Goal: Information Seeking & Learning: Check status

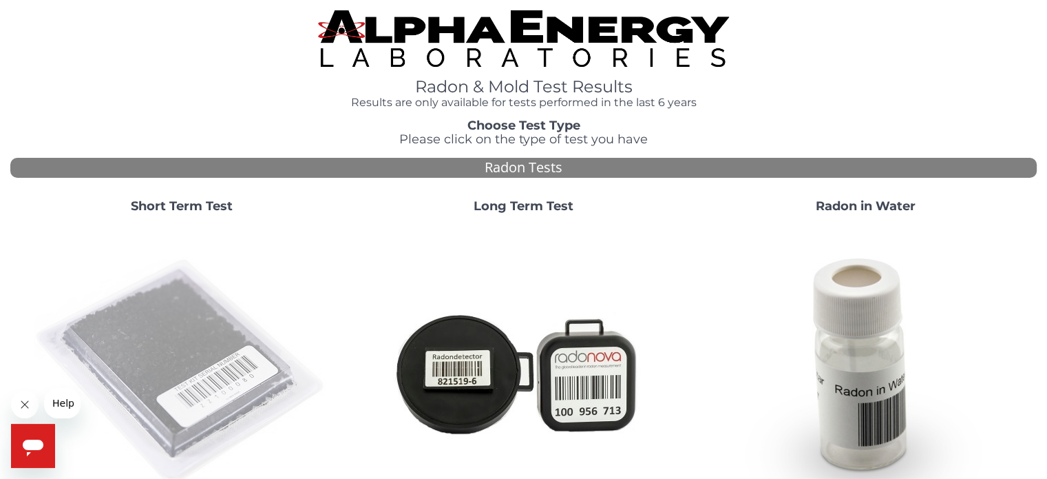
click at [158, 368] on img at bounding box center [182, 372] width 296 height 296
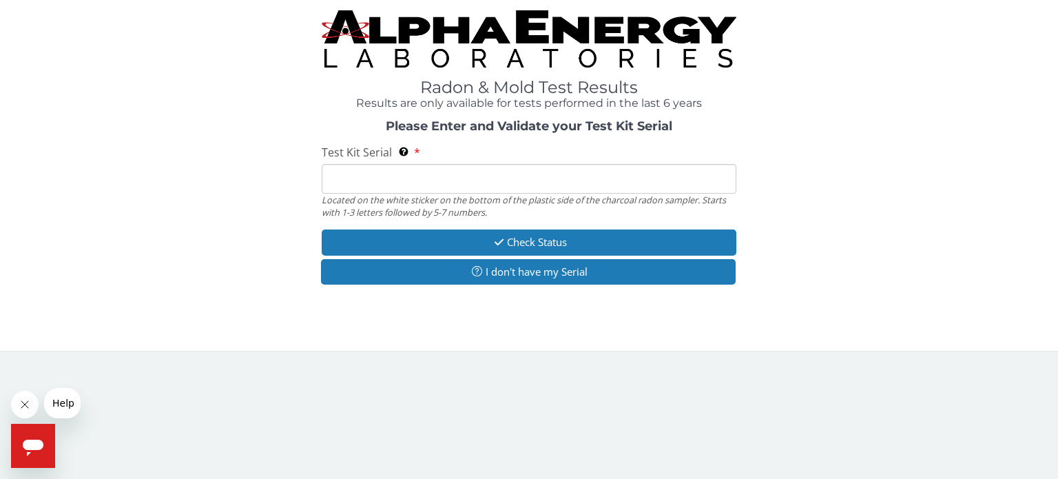
click at [422, 176] on input "Test Kit Serial Located on the white sticker on the bottom of the plastic side …" at bounding box center [529, 179] width 415 height 30
type input "kk57406"
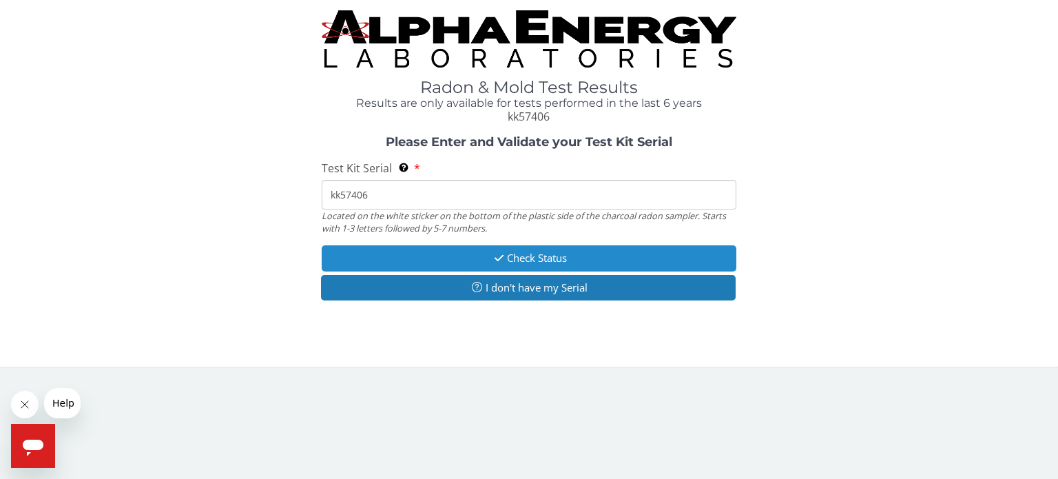
click at [533, 258] on button "Check Status" at bounding box center [529, 257] width 415 height 25
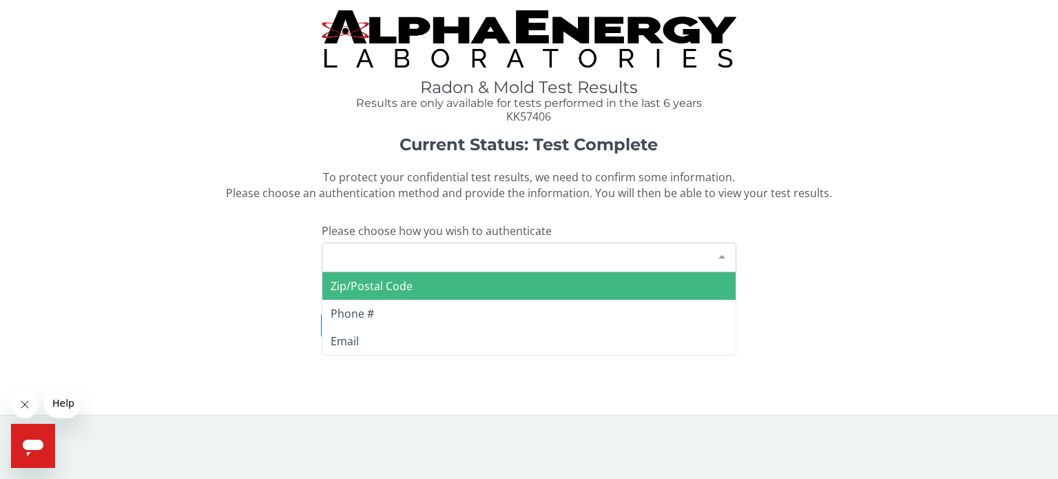
click at [533, 258] on div "Please make a selection" at bounding box center [529, 257] width 415 height 30
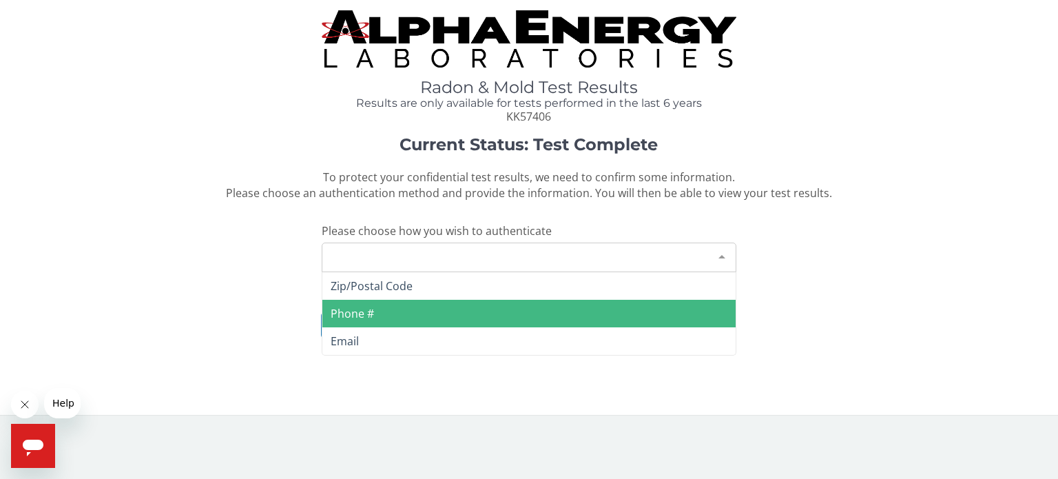
click at [389, 313] on span "Phone #" at bounding box center [528, 314] width 413 height 28
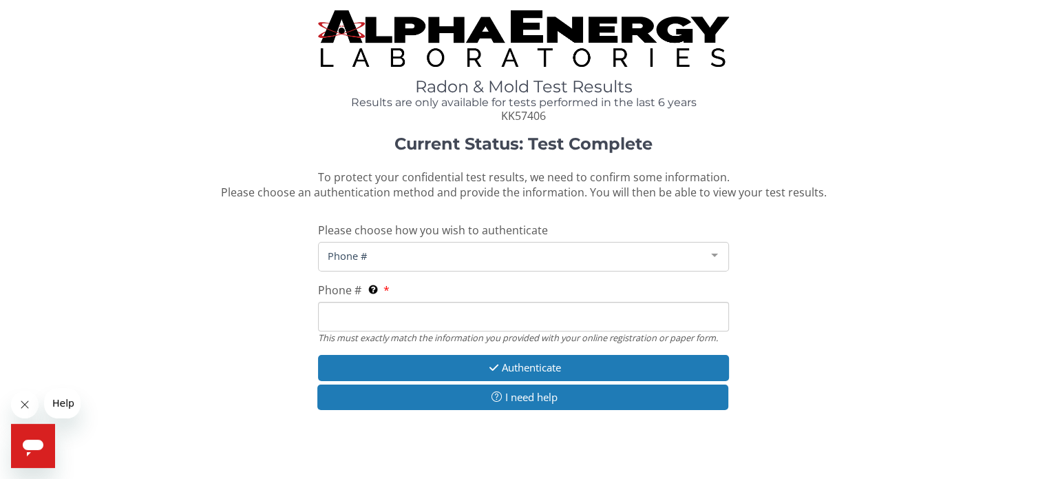
click at [409, 321] on input "Phone # This must exactly match the information you provided with your online r…" at bounding box center [523, 317] width 410 height 30
type input "[PHONE_NUMBER]"
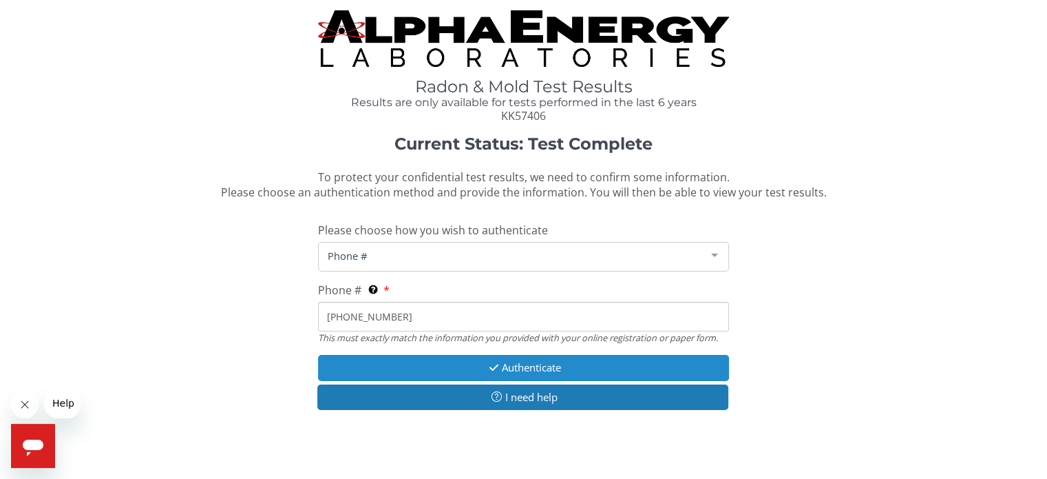
click at [487, 368] on icon "button" at bounding box center [494, 367] width 16 height 10
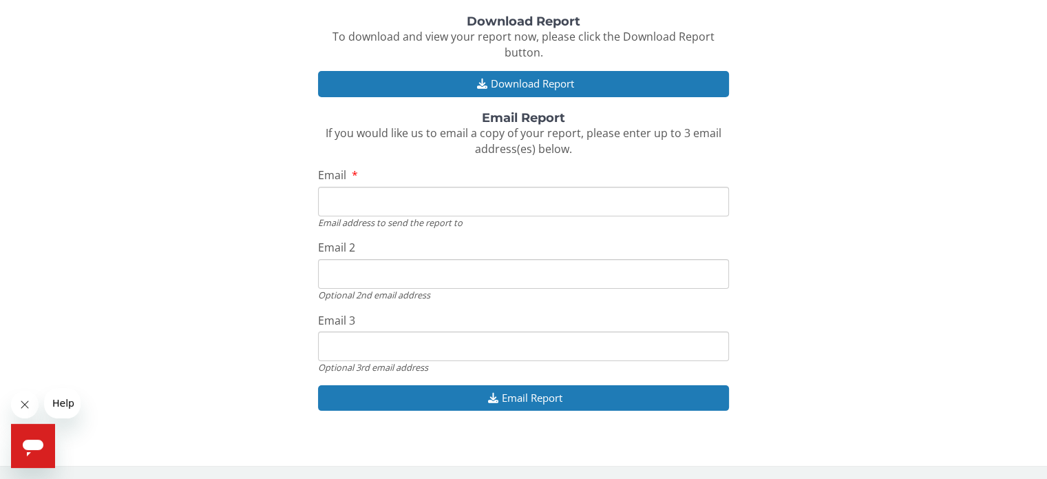
scroll to position [105, 0]
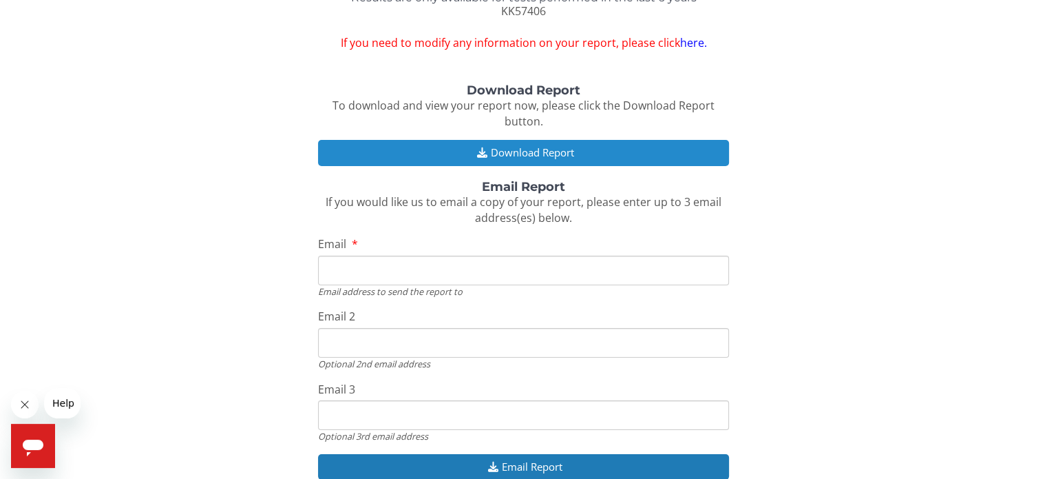
click at [517, 153] on button "Download Report" at bounding box center [523, 152] width 410 height 25
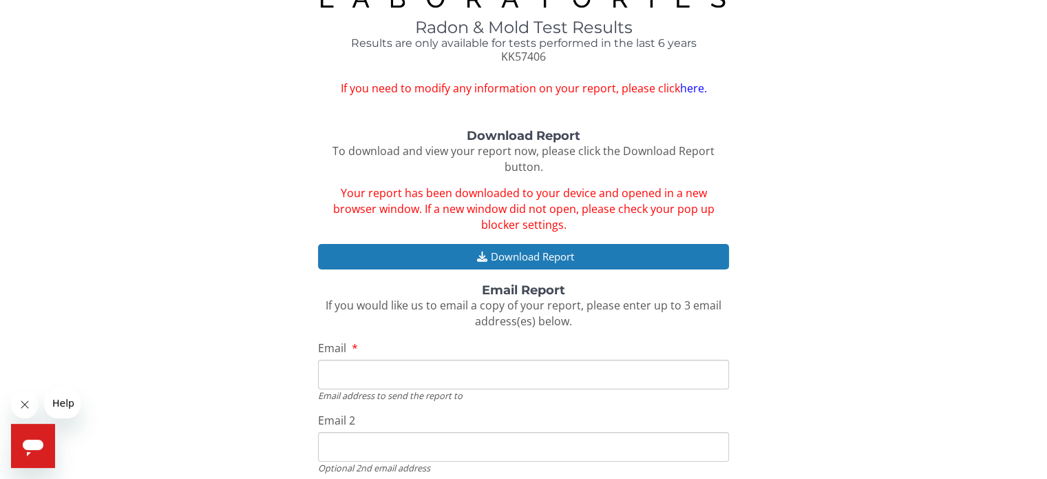
scroll to position [36, 0]
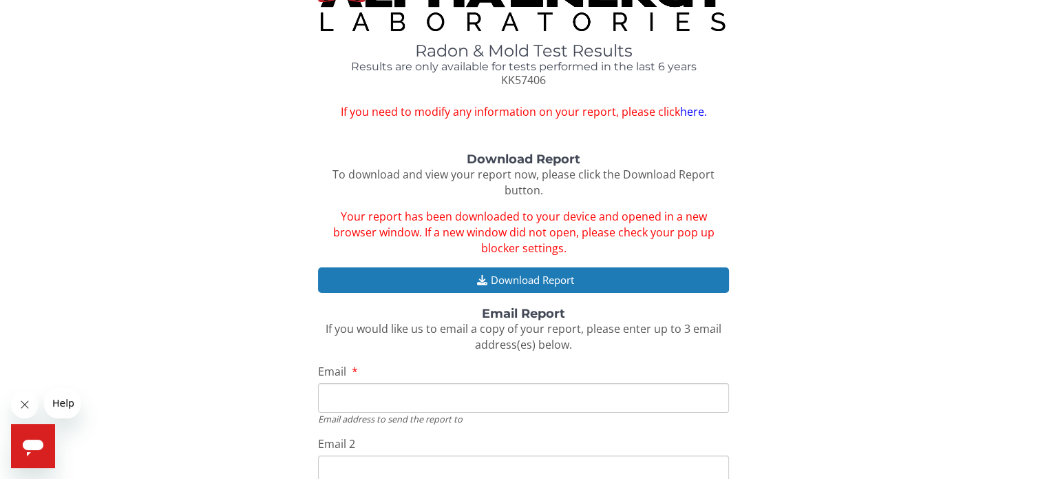
click at [691, 114] on link "here." at bounding box center [693, 111] width 27 height 15
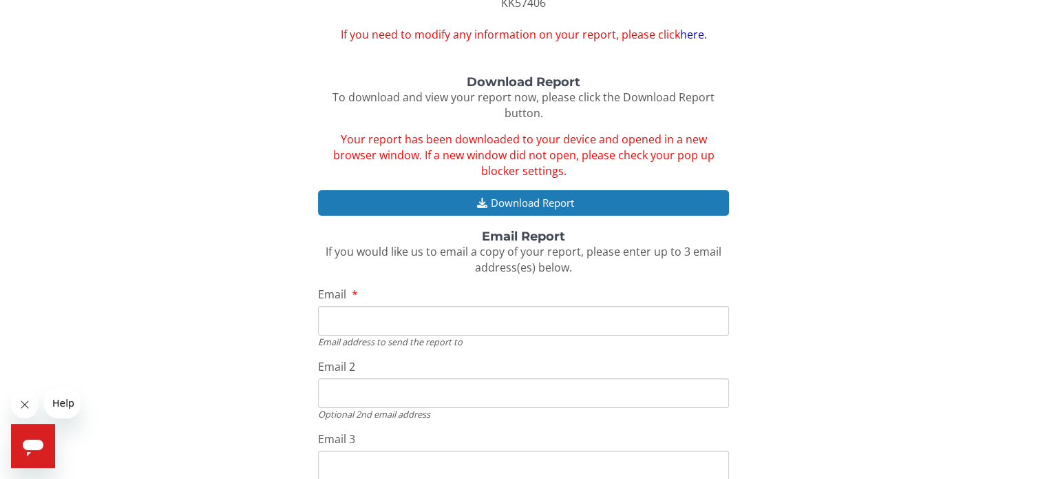
scroll to position [231, 0]
